Goal: Communication & Community: Share content

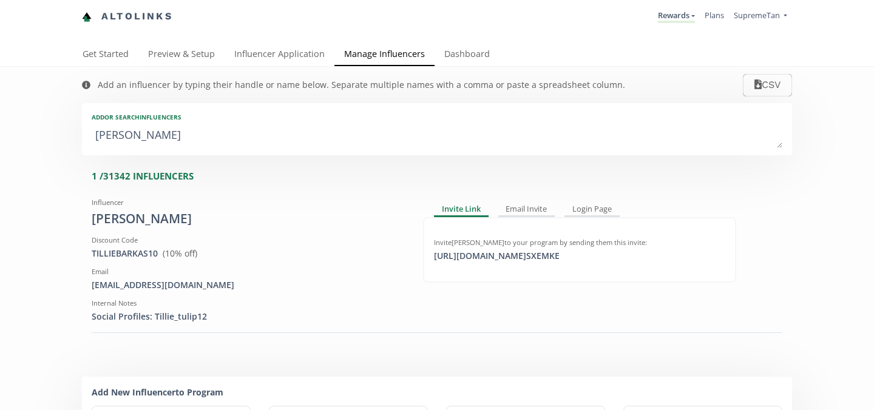
click at [331, 130] on textarea "tillie bark" at bounding box center [437, 136] width 690 height 24
type textarea "tillie ba"
type input "tillie ba"
type textarea "tillie"
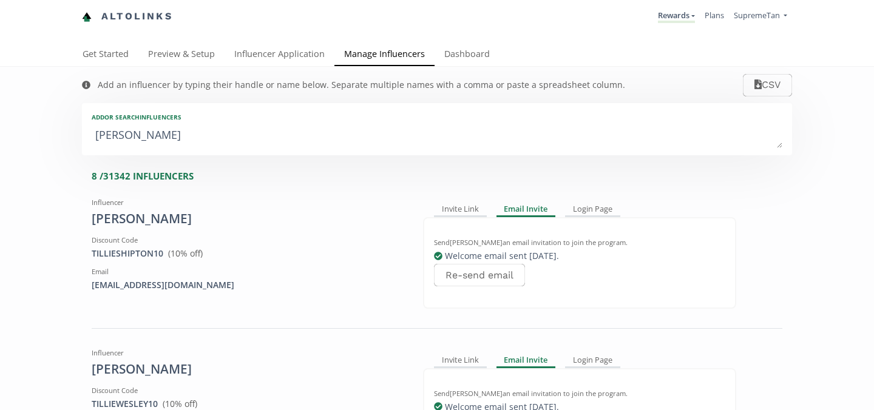
type input "tillie"
type textarea "tilli"
type input "tilli"
type input "TILLI"
type textarea "t"
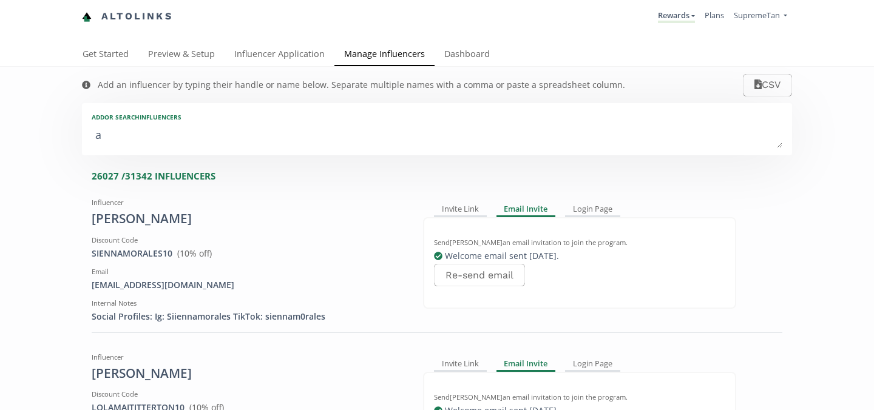
type textarea "ao"
type input "ao"
type input "AO"
type textarea "aoi"
type input "aoi"
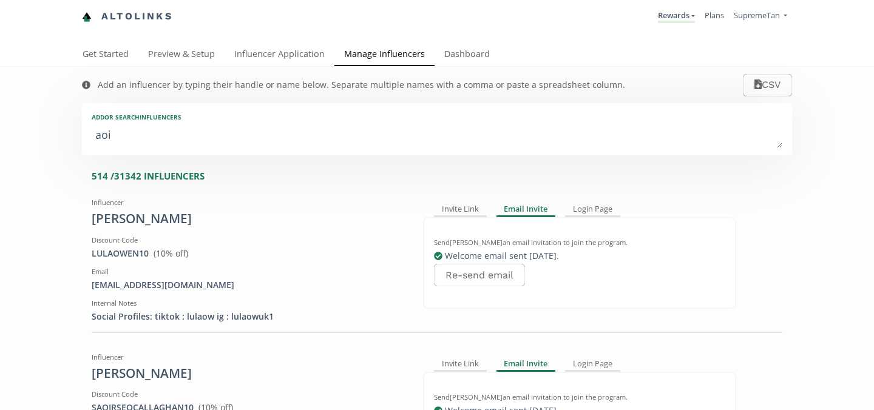
type input "AOI"
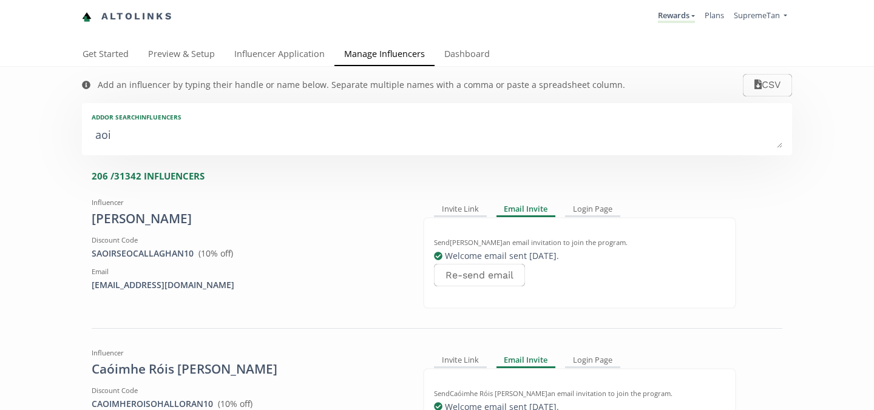
type textarea "aoif"
type input "aoif"
type input "AOIF"
type textarea "aoife"
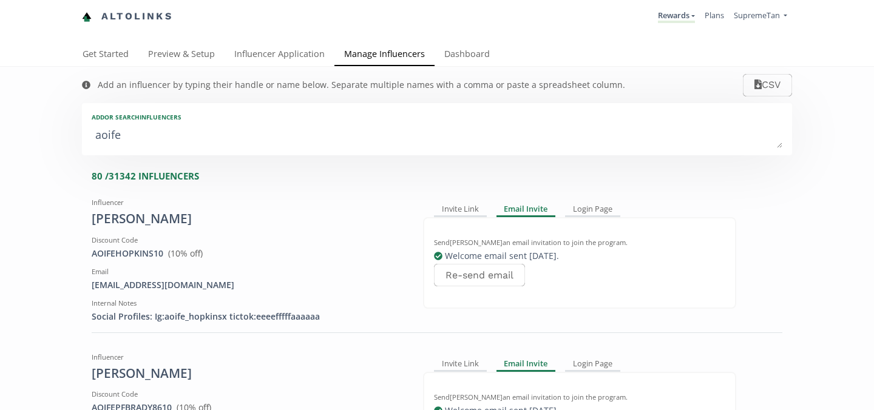
type input "aoife"
type input "AOIFE"
type textarea "aoifeo"
type input "aoifeo"
type input "AOIFEO"
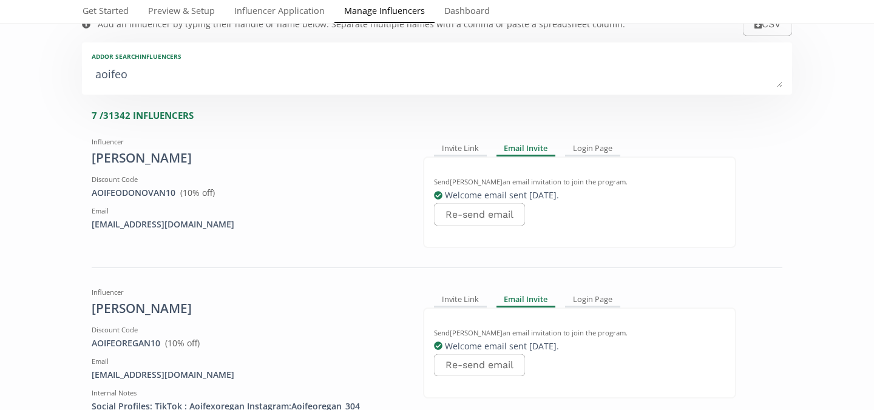
scroll to position [69, 0]
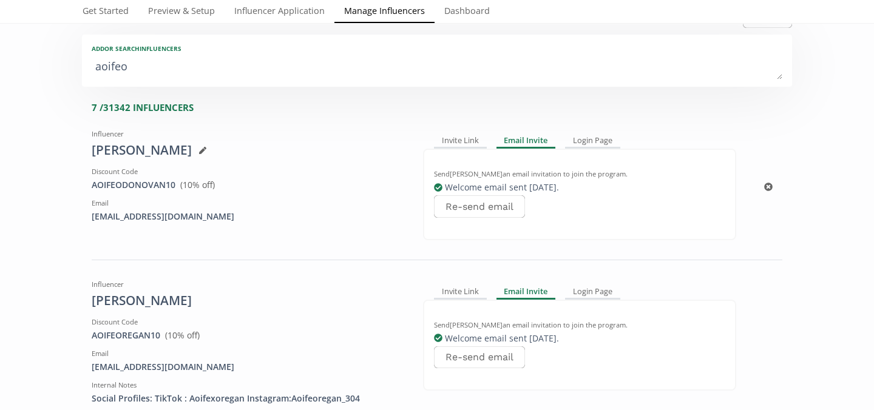
type textarea "aoifeo2"
type input "aoifeo2"
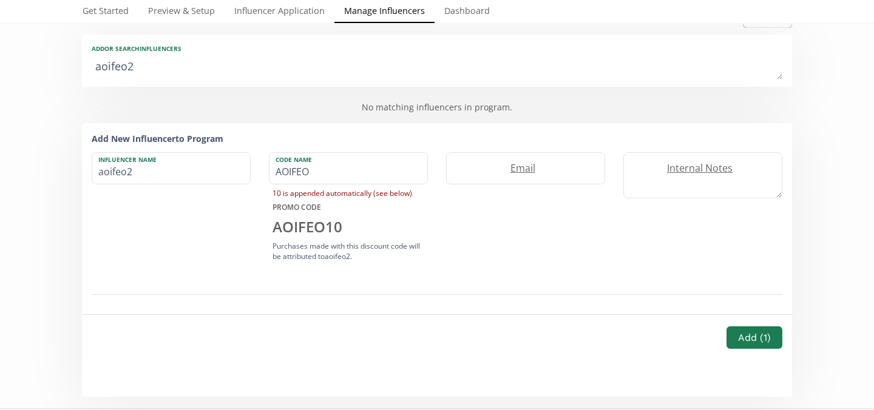
type textarea "aoifeo"
type input "aoifeo"
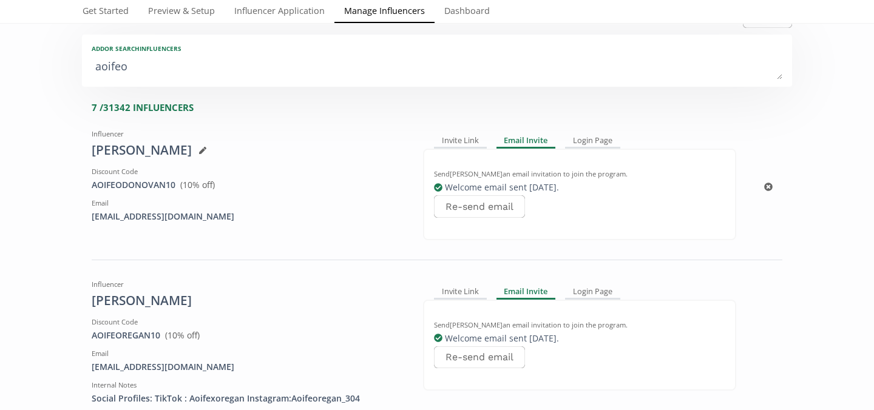
type textarea "aoife"
type input "aoife"
type input "AOIFE"
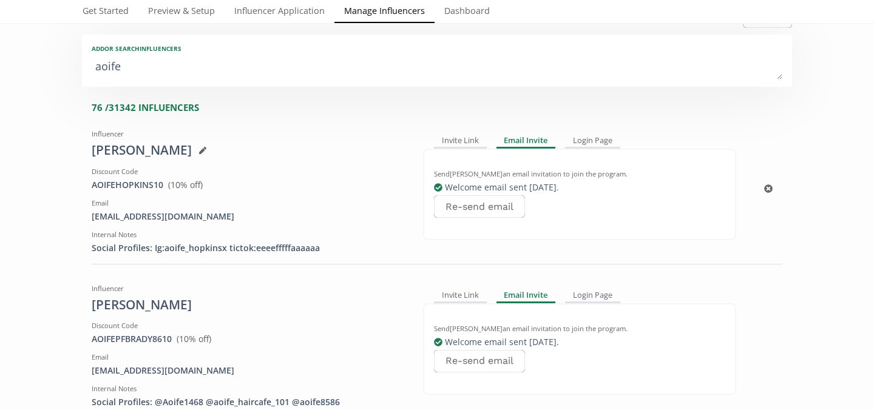
type textarea "aoife o"
type input "aoife o"
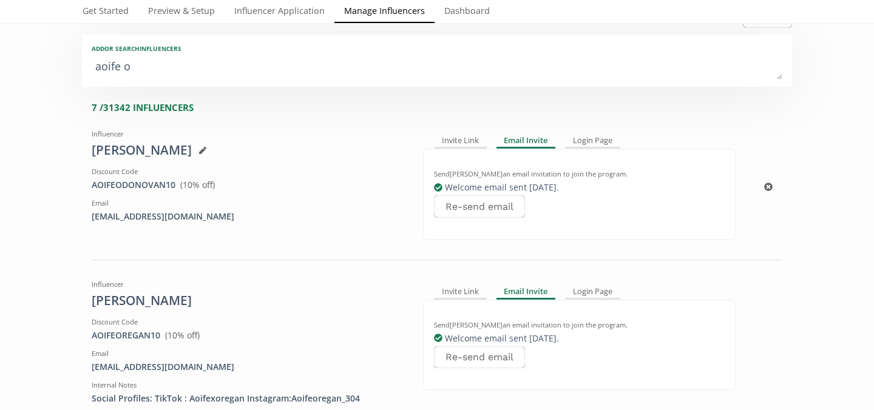
type textarea "aoife oc"
type input "aoife oc"
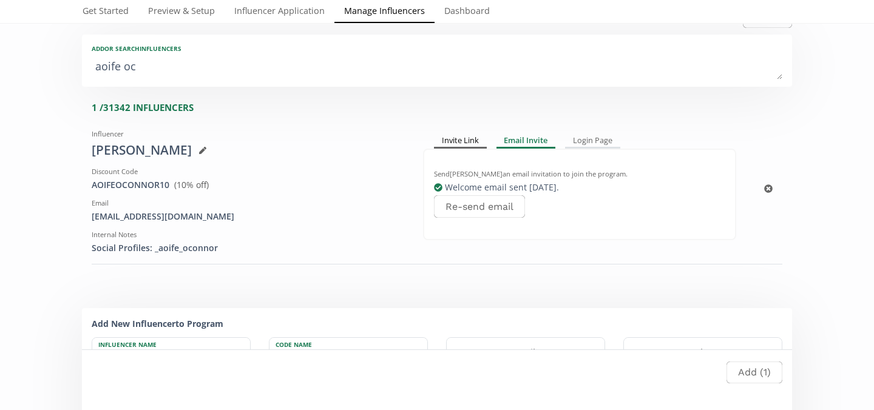
type textarea "aoife oc"
click at [459, 143] on div "Invite Link" at bounding box center [460, 141] width 53 height 15
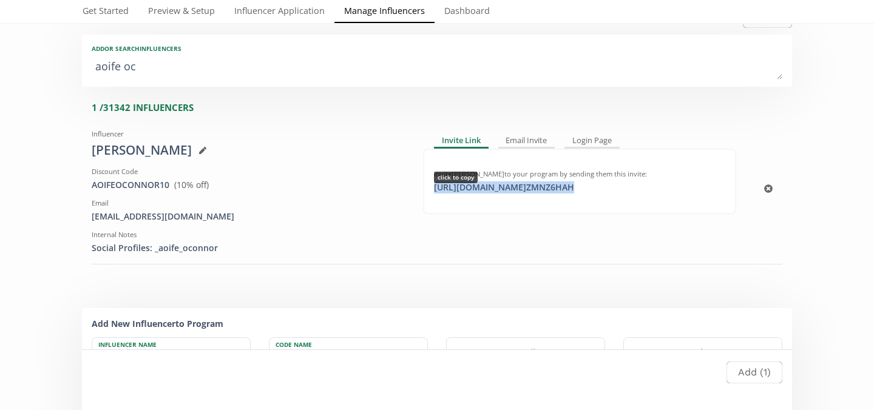
click at [471, 190] on div "https://app.altolinks.com/invite/ ZMNZ6HAH click to copy" at bounding box center [503, 187] width 155 height 12
copy div "https://app.altolinks.com/invite/ ZMNZ6HAH"
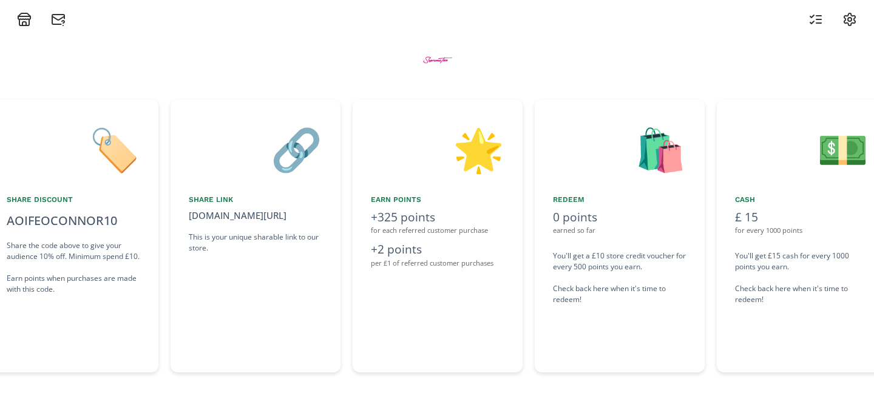
scroll to position [0, 728]
